Goal: Information Seeking & Learning: Learn about a topic

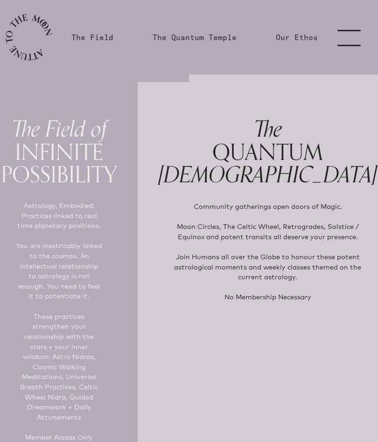
click at [353, 30] on link "menu" at bounding box center [354, 37] width 47 height 75
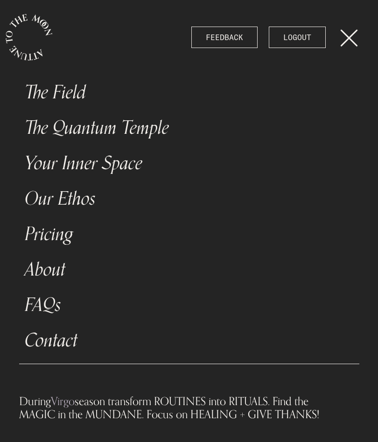
click at [75, 86] on link "The Field" at bounding box center [189, 92] width 340 height 35
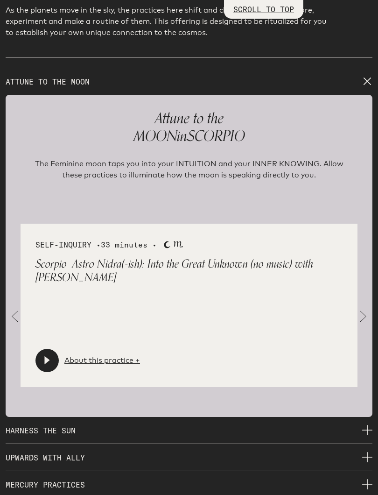
scroll to position [1315, 0]
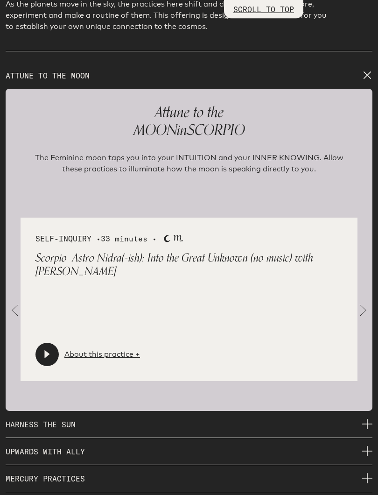
click at [369, 304] on span at bounding box center [363, 310] width 19 height 19
click at [93, 349] on link "About this practice +" at bounding box center [102, 354] width 76 height 11
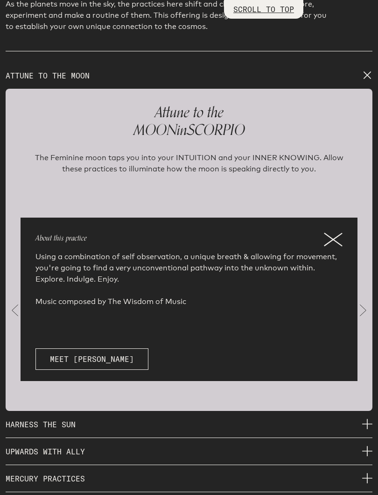
click at [334, 233] on icon at bounding box center [332, 239] width 17 height 13
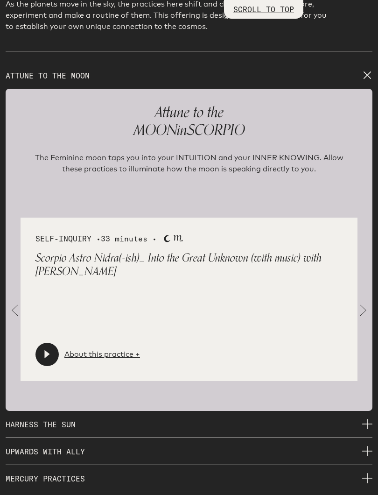
click at [366, 301] on span at bounding box center [363, 310] width 19 height 19
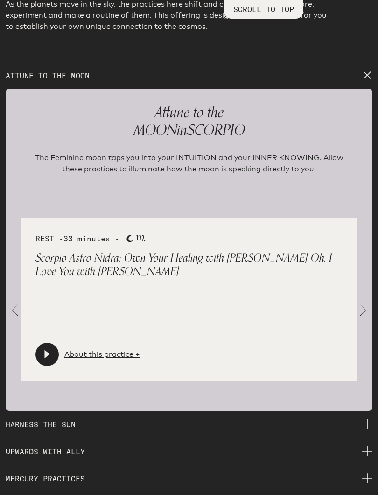
click at [112, 349] on link "About this practice +" at bounding box center [102, 354] width 76 height 11
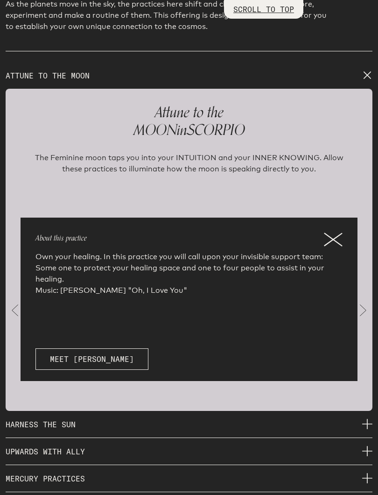
click at [335, 232] on icon at bounding box center [333, 239] width 19 height 14
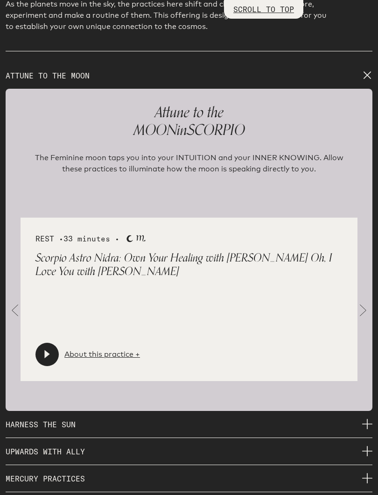
click at [364, 305] on span at bounding box center [363, 310] width 19 height 19
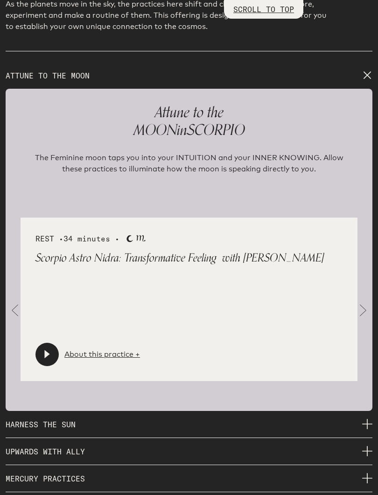
click at [99, 352] on link "About this practice +" at bounding box center [102, 354] width 76 height 11
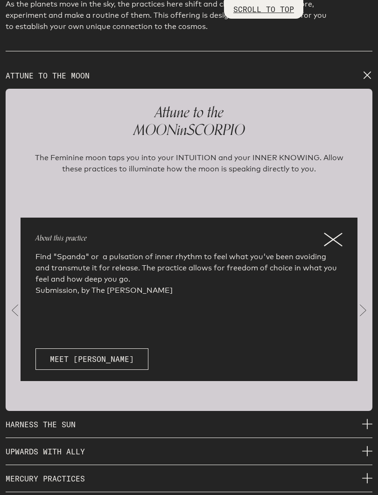
click at [335, 232] on icon at bounding box center [333, 239] width 19 height 14
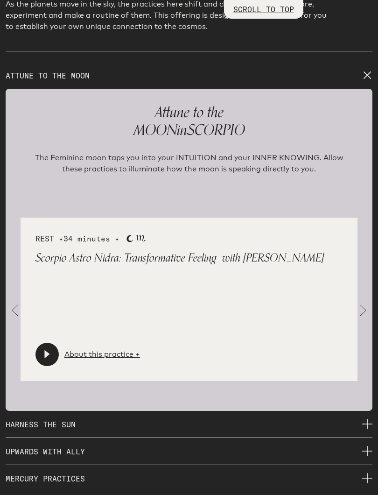
click at [363, 308] on span at bounding box center [363, 310] width 19 height 19
click at [370, 304] on span at bounding box center [363, 310] width 19 height 19
click at [108, 349] on link "About this practice +" at bounding box center [102, 354] width 76 height 11
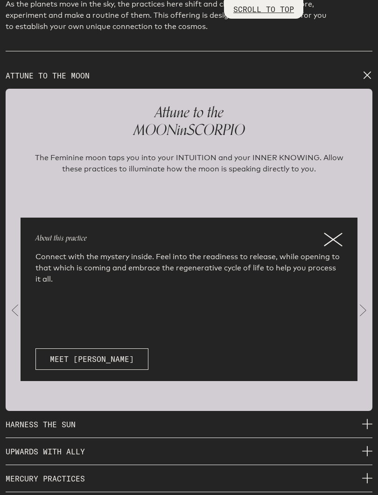
click at [335, 233] on icon at bounding box center [332, 239] width 17 height 12
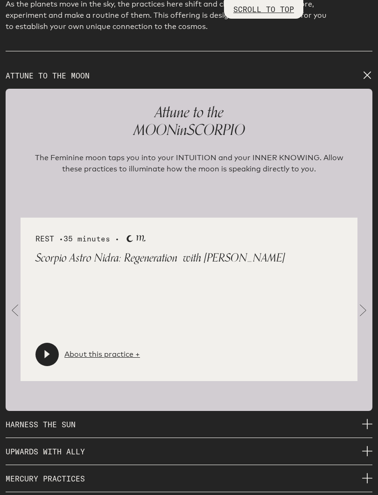
click at [365, 303] on span at bounding box center [363, 310] width 19 height 19
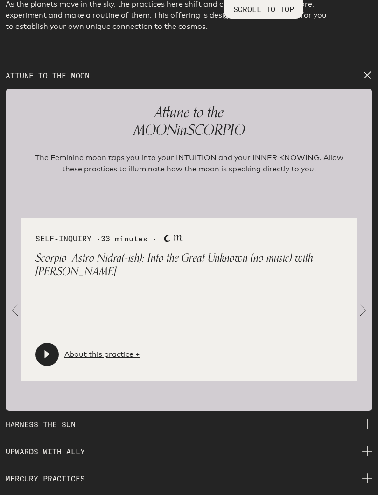
click at [370, 301] on span at bounding box center [363, 310] width 19 height 19
click at [106, 349] on link "About this practice +" at bounding box center [102, 354] width 76 height 11
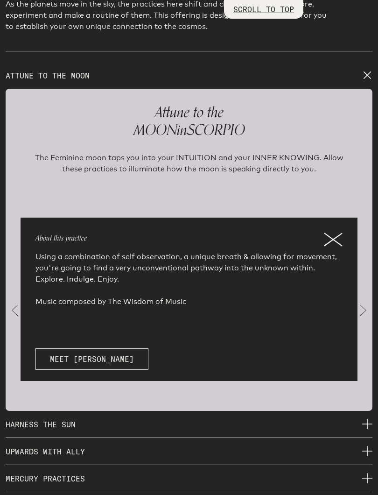
click at [336, 233] on icon at bounding box center [333, 239] width 19 height 14
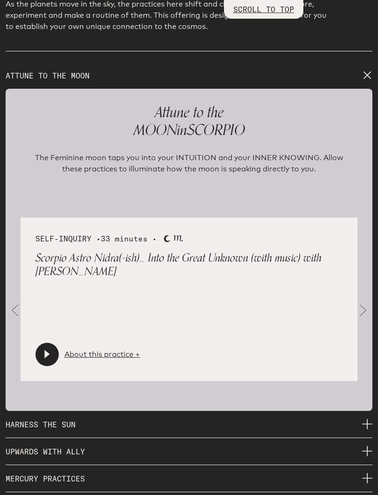
click at [371, 301] on span at bounding box center [363, 310] width 19 height 19
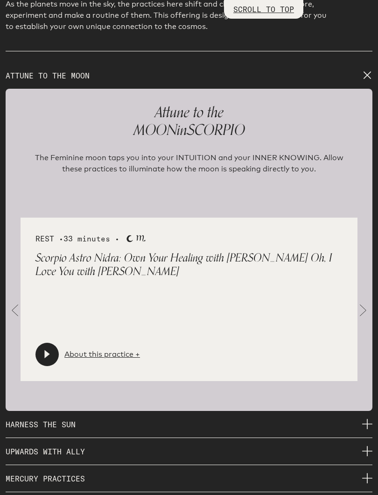
click at [362, 304] on span at bounding box center [363, 310] width 19 height 19
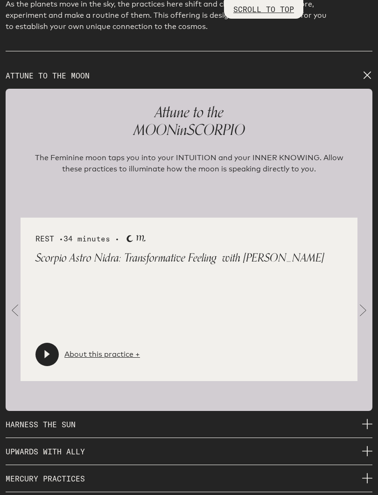
click at [97, 349] on link "About this practice +" at bounding box center [102, 354] width 76 height 11
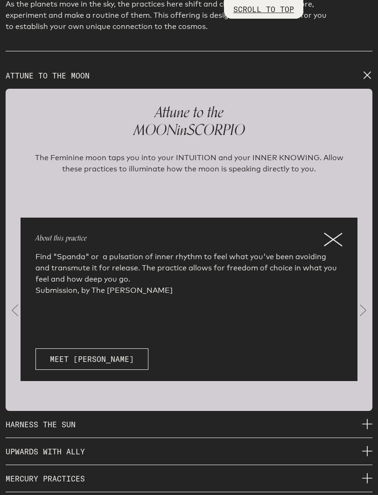
click at [334, 233] on icon at bounding box center [332, 239] width 17 height 12
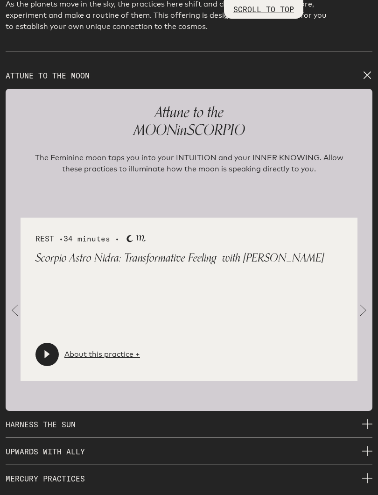
click at [49, 350] on icon at bounding box center [46, 354] width 5 height 8
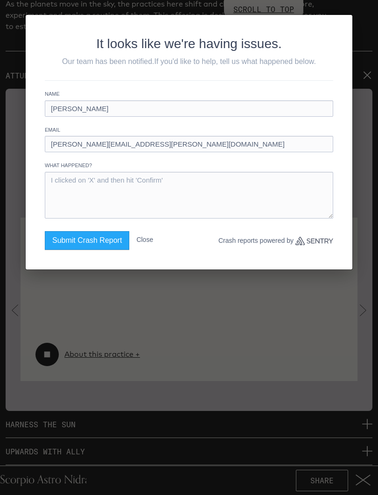
click at [149, 241] on button "Close" at bounding box center [144, 239] width 17 height 17
